Goal: Task Accomplishment & Management: Manage account settings

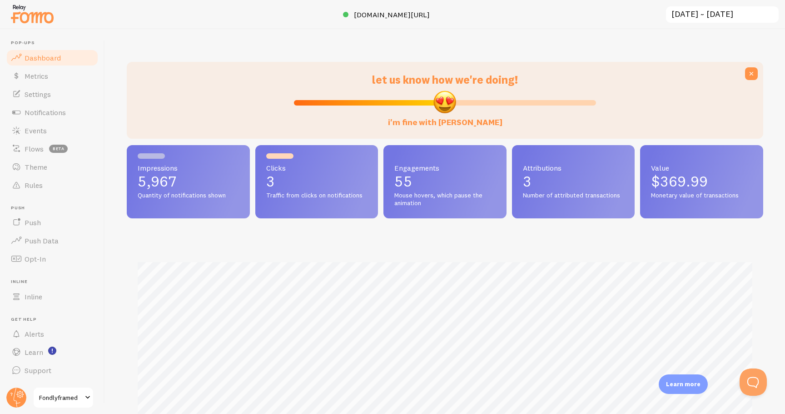
scroll to position [239, 637]
click at [35, 134] on span "Events" at bounding box center [36, 130] width 22 height 9
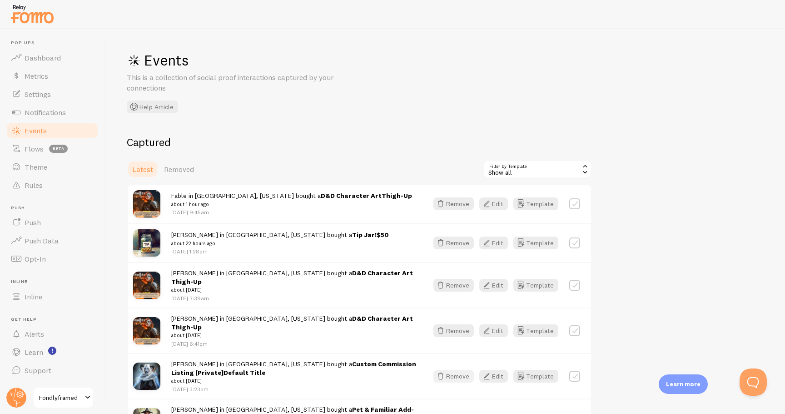
click at [443, 370] on icon "button" at bounding box center [440, 375] width 11 height 11
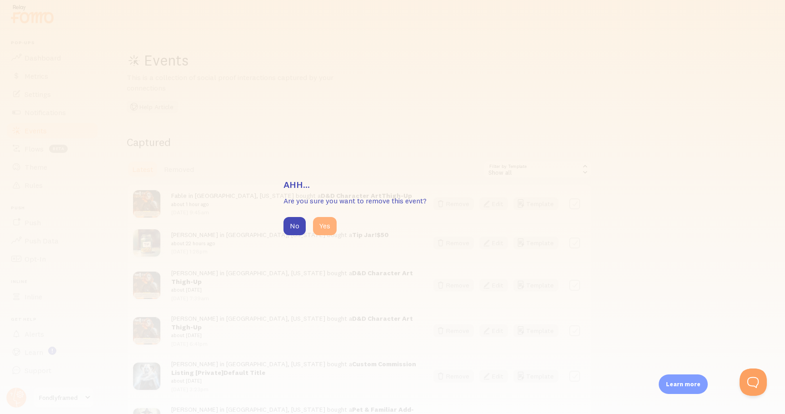
click at [330, 221] on button "Yes" at bounding box center [325, 226] width 24 height 18
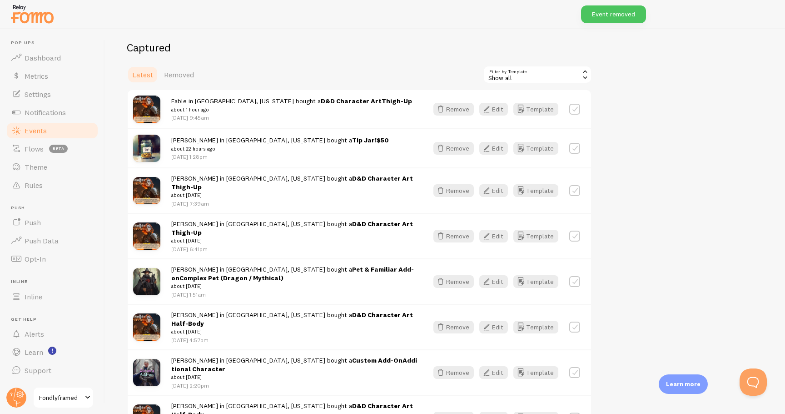
scroll to position [101, 0]
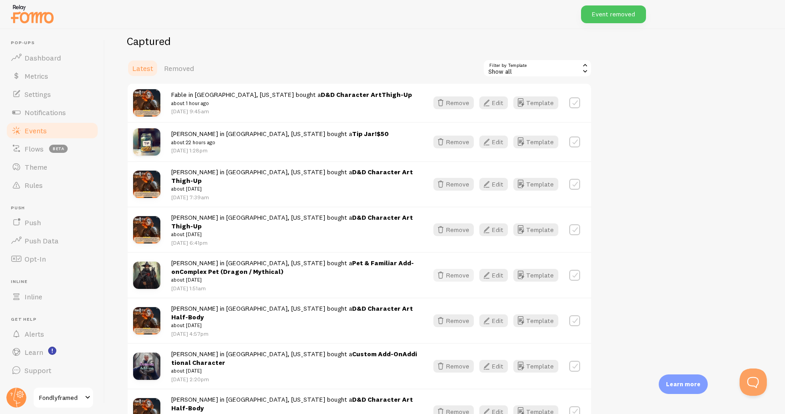
click at [446, 269] on icon "button" at bounding box center [440, 274] width 11 height 11
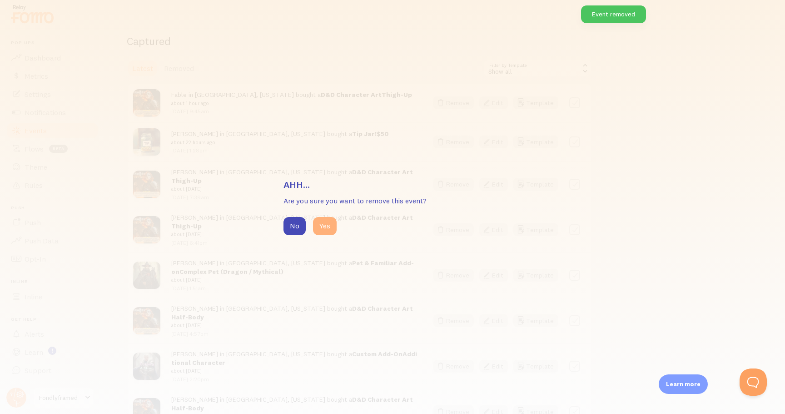
click at [328, 234] on button "Yes" at bounding box center [325, 226] width 24 height 18
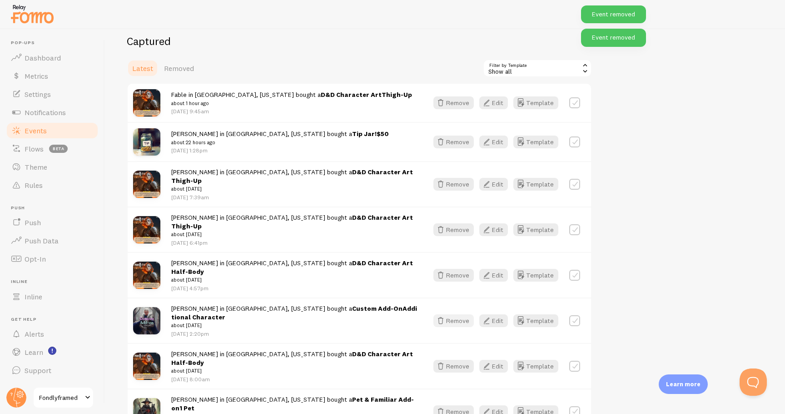
click at [463, 314] on button "Remove" at bounding box center [454, 320] width 40 height 13
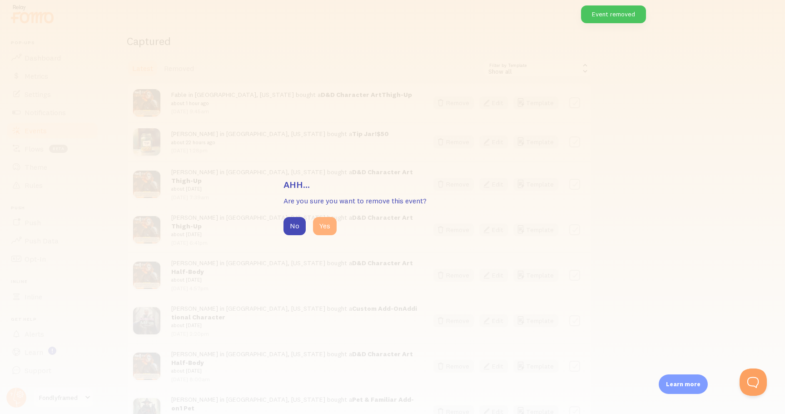
click at [331, 231] on button "Yes" at bounding box center [325, 226] width 24 height 18
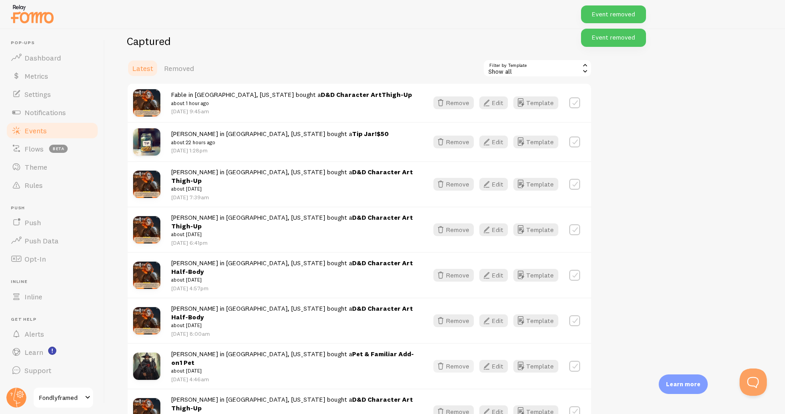
click at [461, 359] on button "Remove" at bounding box center [454, 365] width 40 height 13
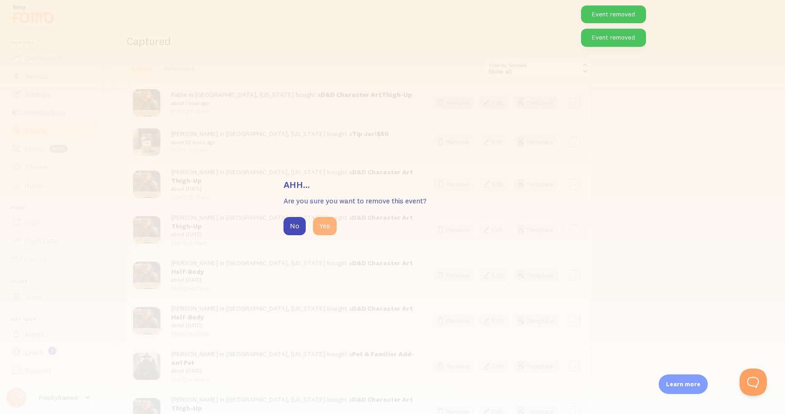
click at [328, 223] on button "Yes" at bounding box center [325, 226] width 24 height 18
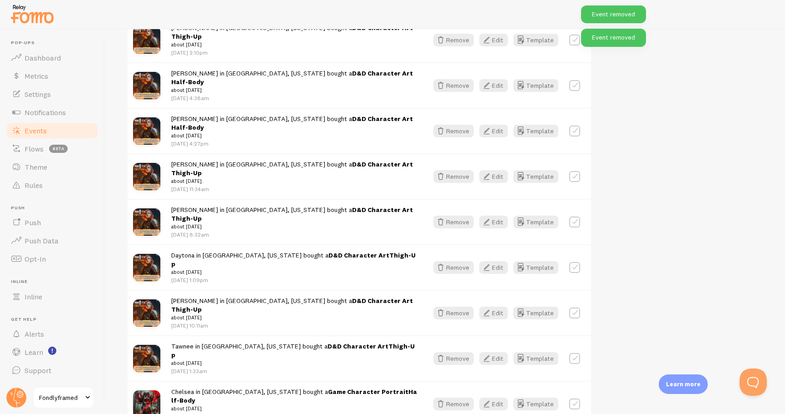
scroll to position [0, 0]
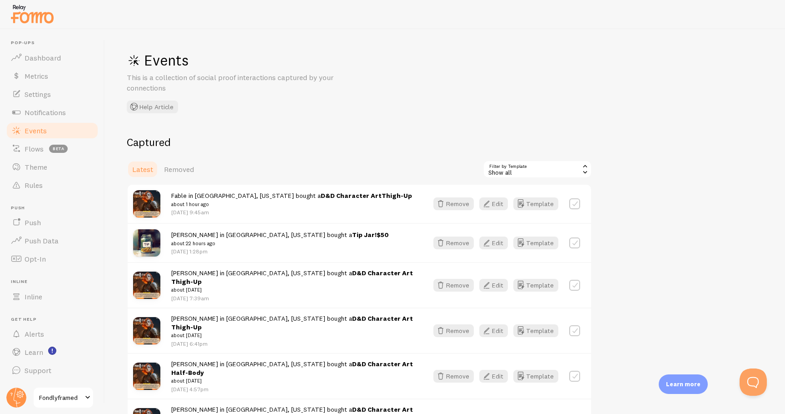
click at [406, 72] on div "Events This is a collection of social proof interactions captured by your conne…" at bounding box center [445, 221] width 680 height 384
